Goal: Navigation & Orientation: Find specific page/section

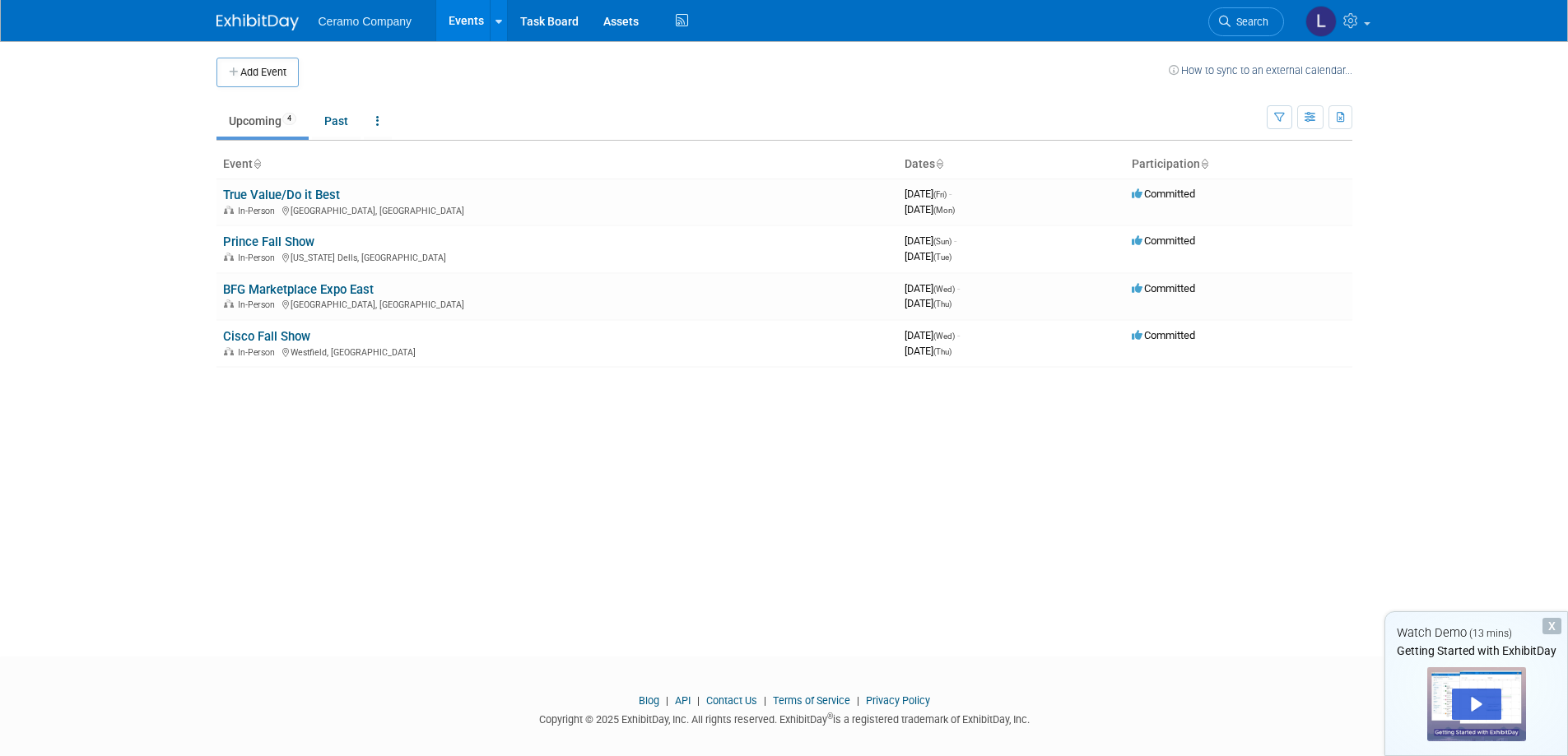
click at [271, 27] on img at bounding box center [257, 22] width 83 height 16
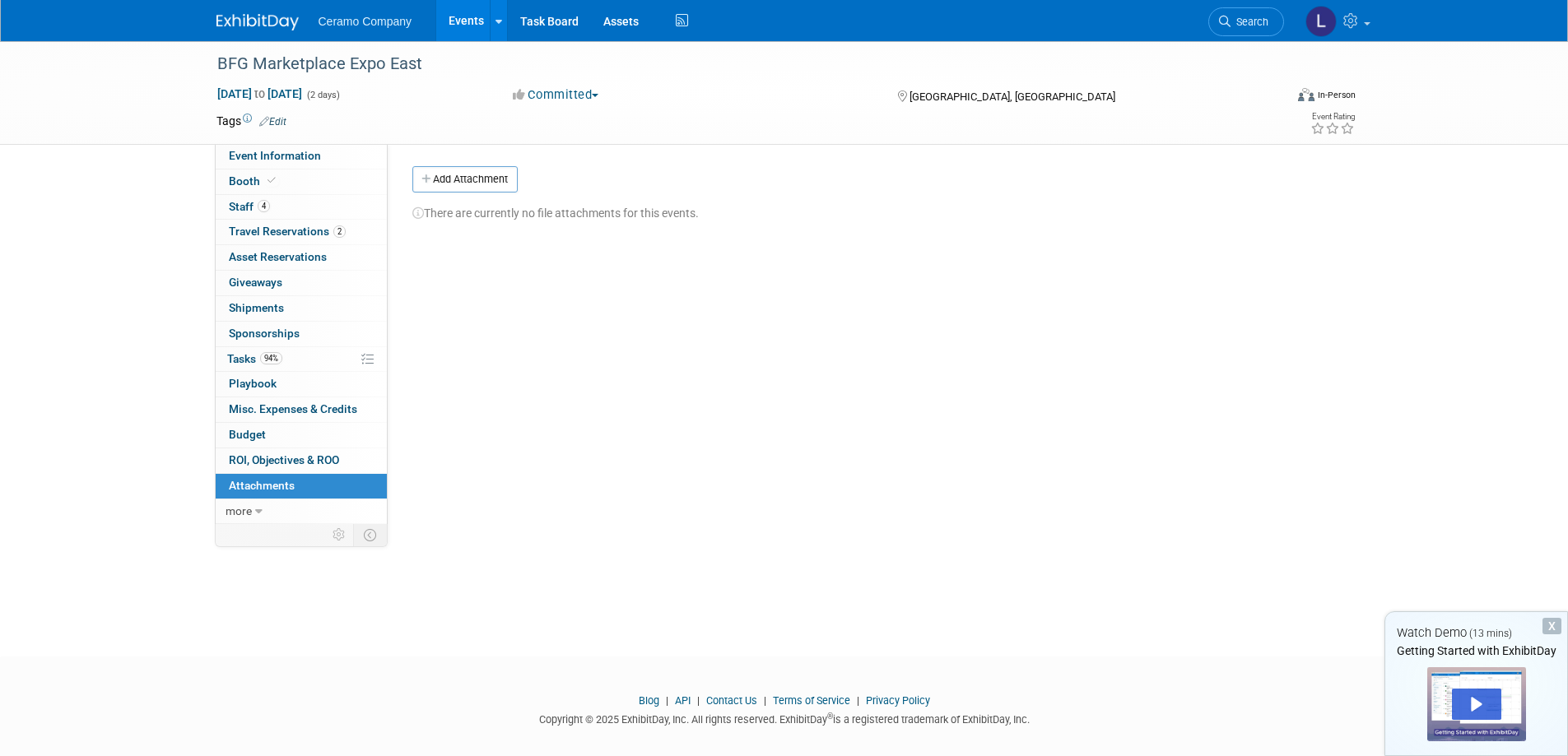
click at [1554, 622] on div "X" at bounding box center [1552, 626] width 19 height 16
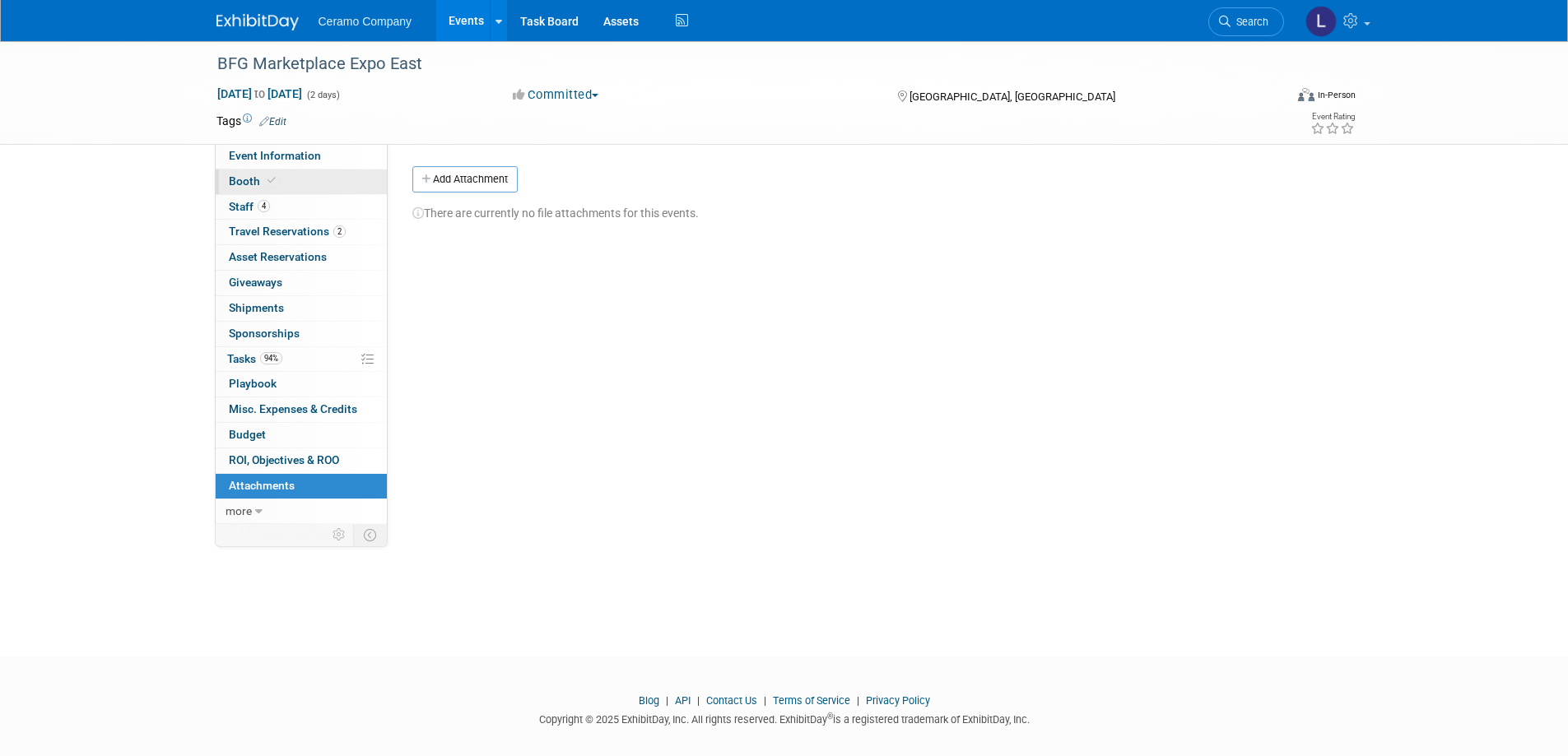
click at [308, 176] on link "Booth" at bounding box center [301, 182] width 172 height 25
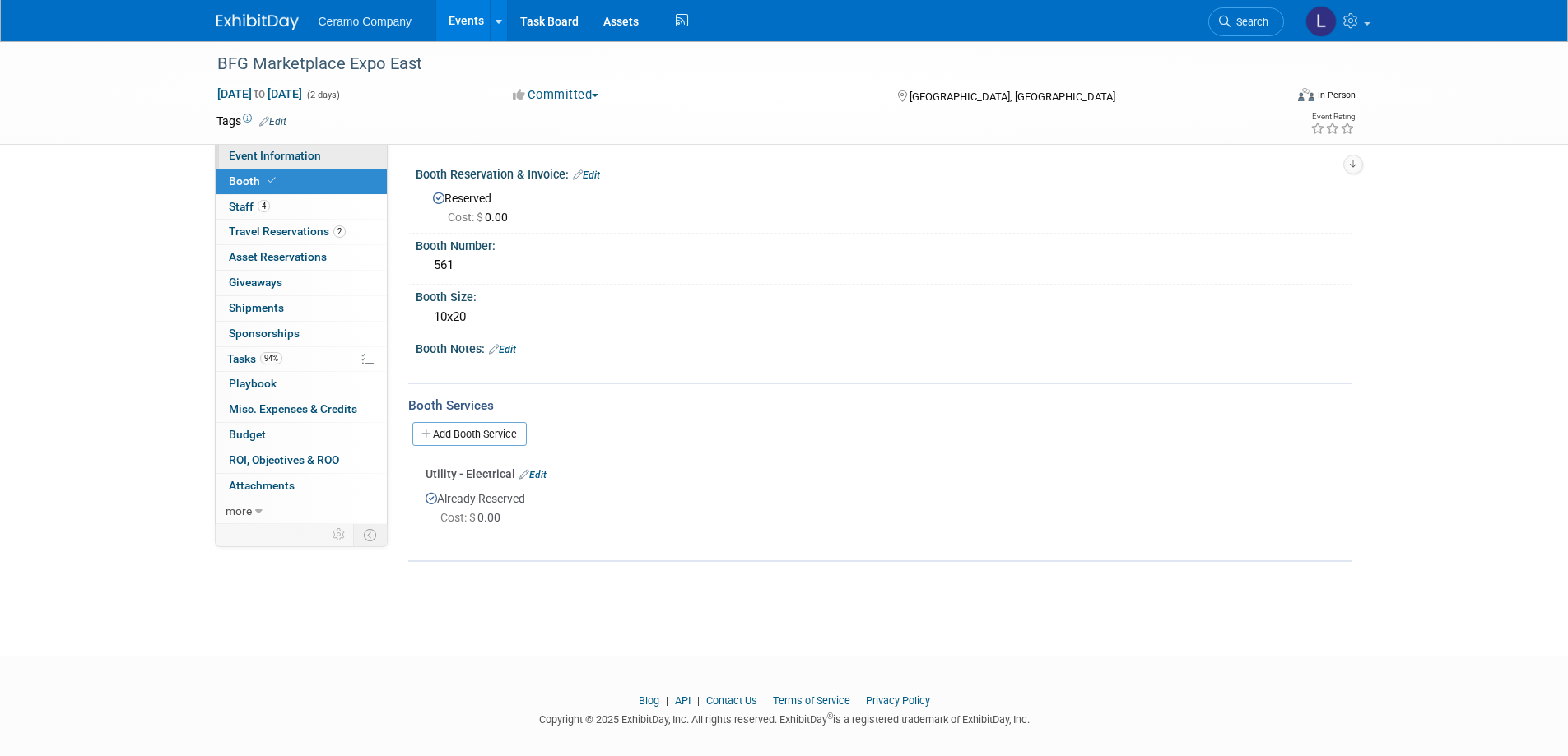
click at [317, 160] on span "Event Information" at bounding box center [275, 155] width 93 height 14
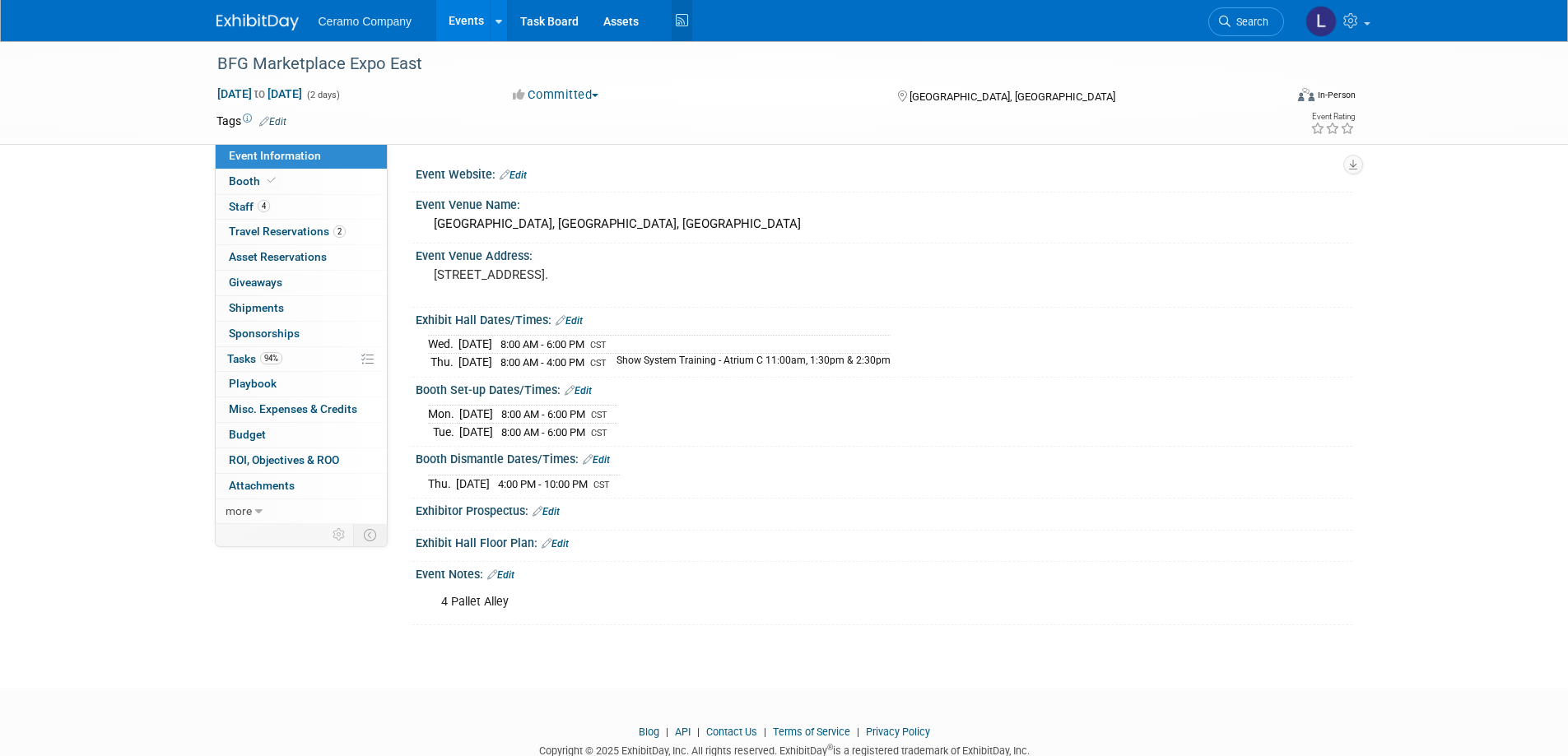
click at [684, 23] on icon at bounding box center [682, 21] width 21 height 25
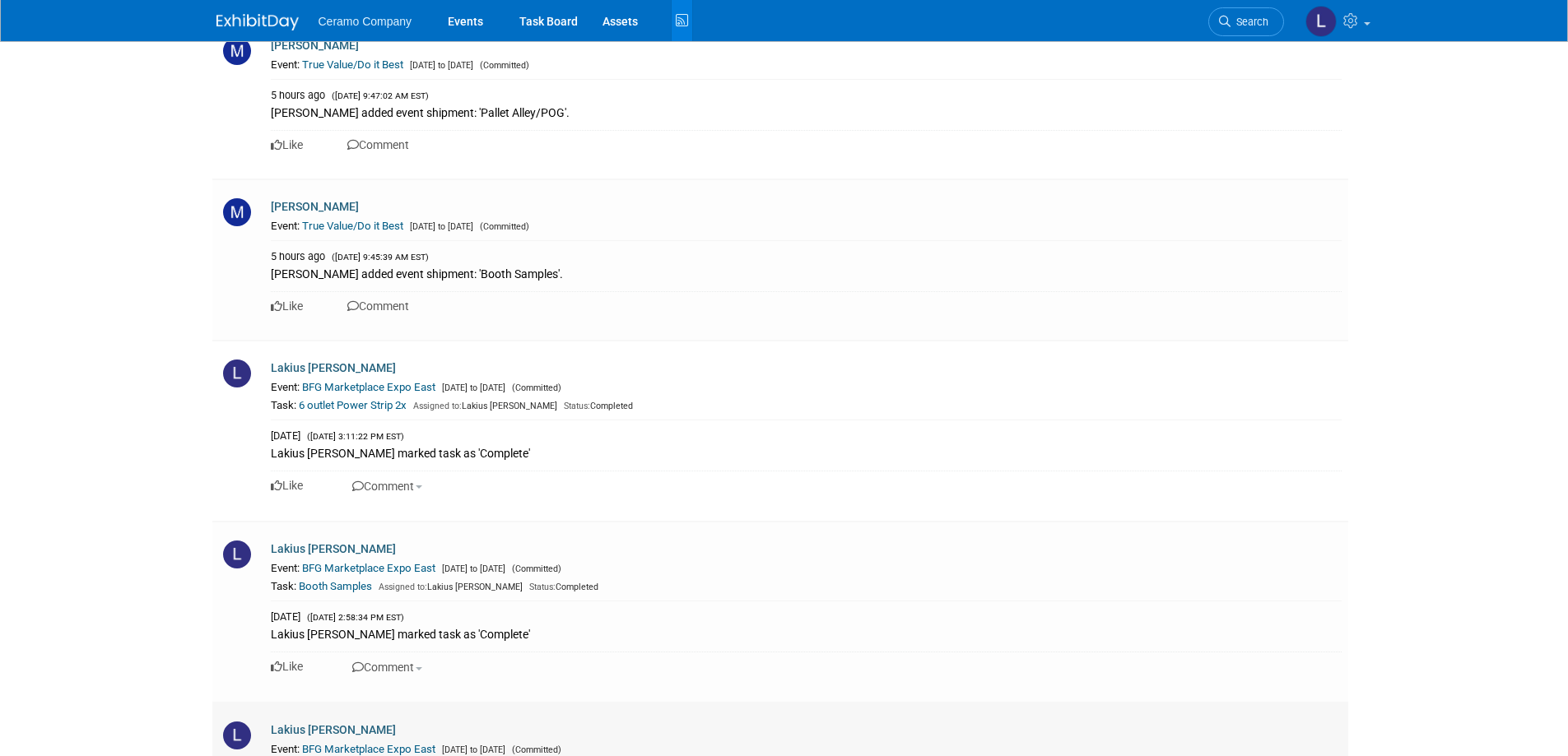
scroll to position [658, 0]
